Goal: Check status

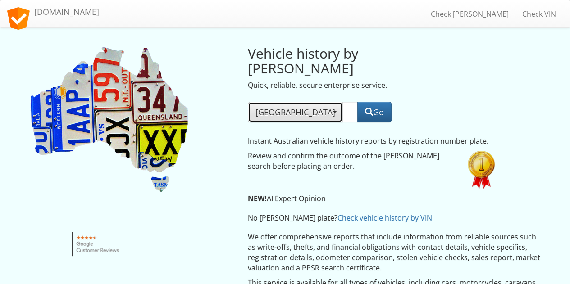
click at [262, 107] on span "[GEOGRAPHIC_DATA]" at bounding box center [295, 112] width 79 height 11
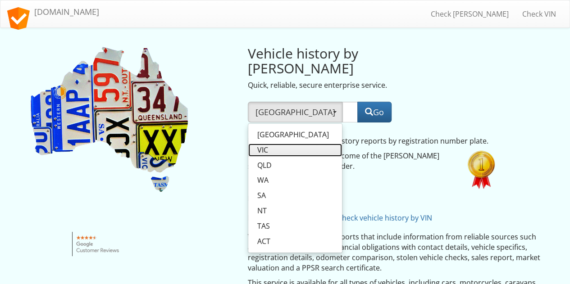
click at [265, 145] on span "VIC" at bounding box center [262, 150] width 11 height 10
select select "VIC"
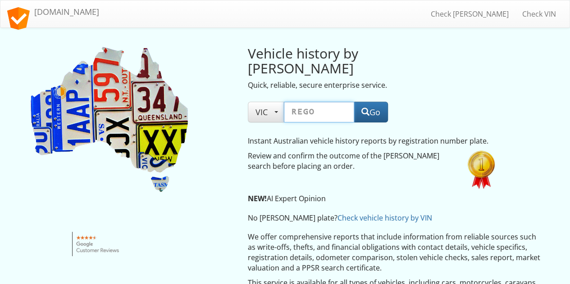
click at [324, 102] on input "text" at bounding box center [319, 112] width 70 height 21
type input "1qy9fp"
click at [371, 102] on button "Go" at bounding box center [371, 112] width 34 height 21
